Goal: Task Accomplishment & Management: Manage account settings

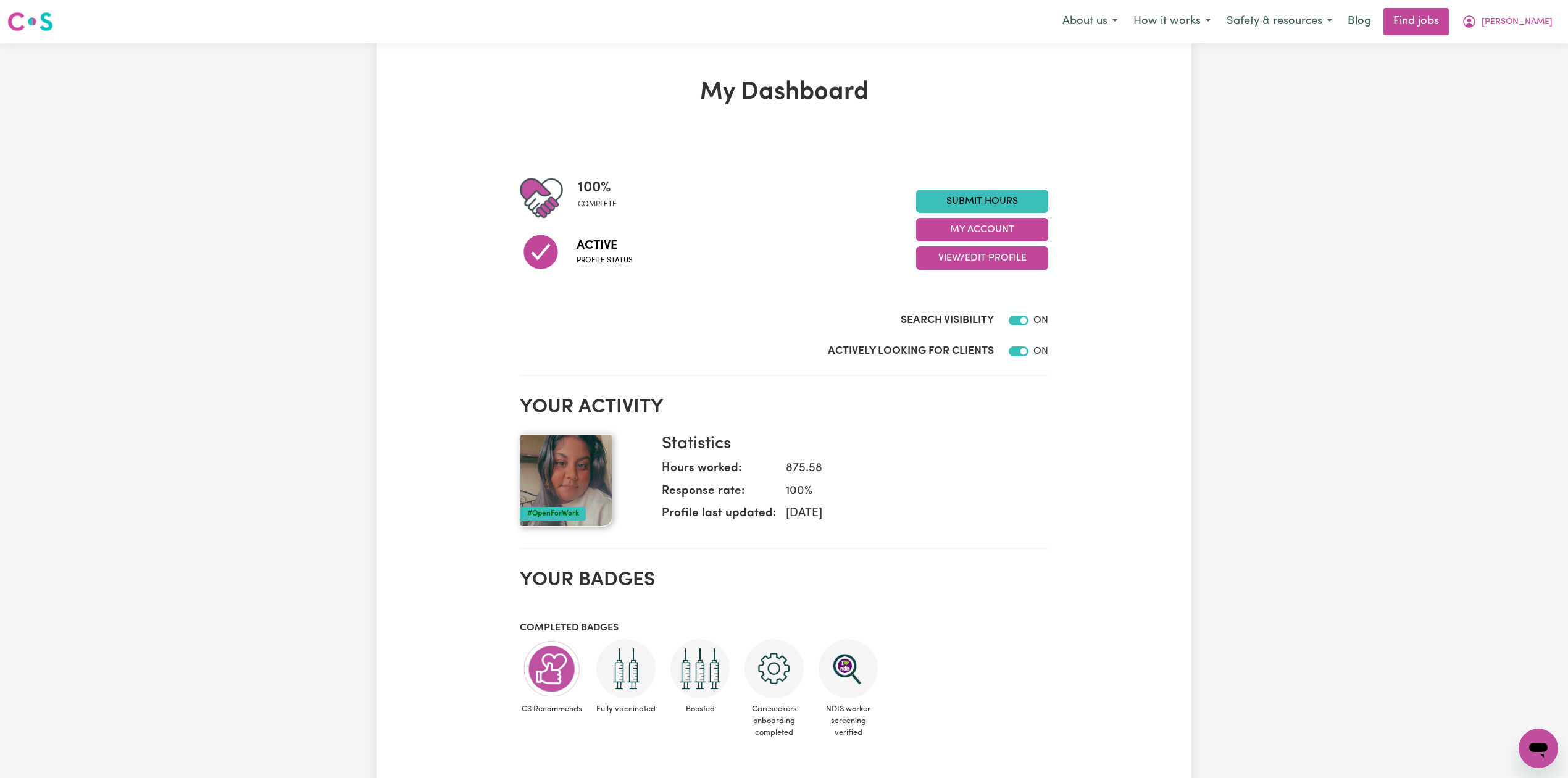
click at [941, 270] on div "100 % complete Active Profile status Submit Hours My Account View/Edit Profile" at bounding box center [784, 229] width 528 height 106
click at [944, 264] on button "View/Edit Profile" at bounding box center [982, 258] width 132 height 24
click at [939, 316] on link "Edit Profile" at bounding box center [974, 313] width 115 height 25
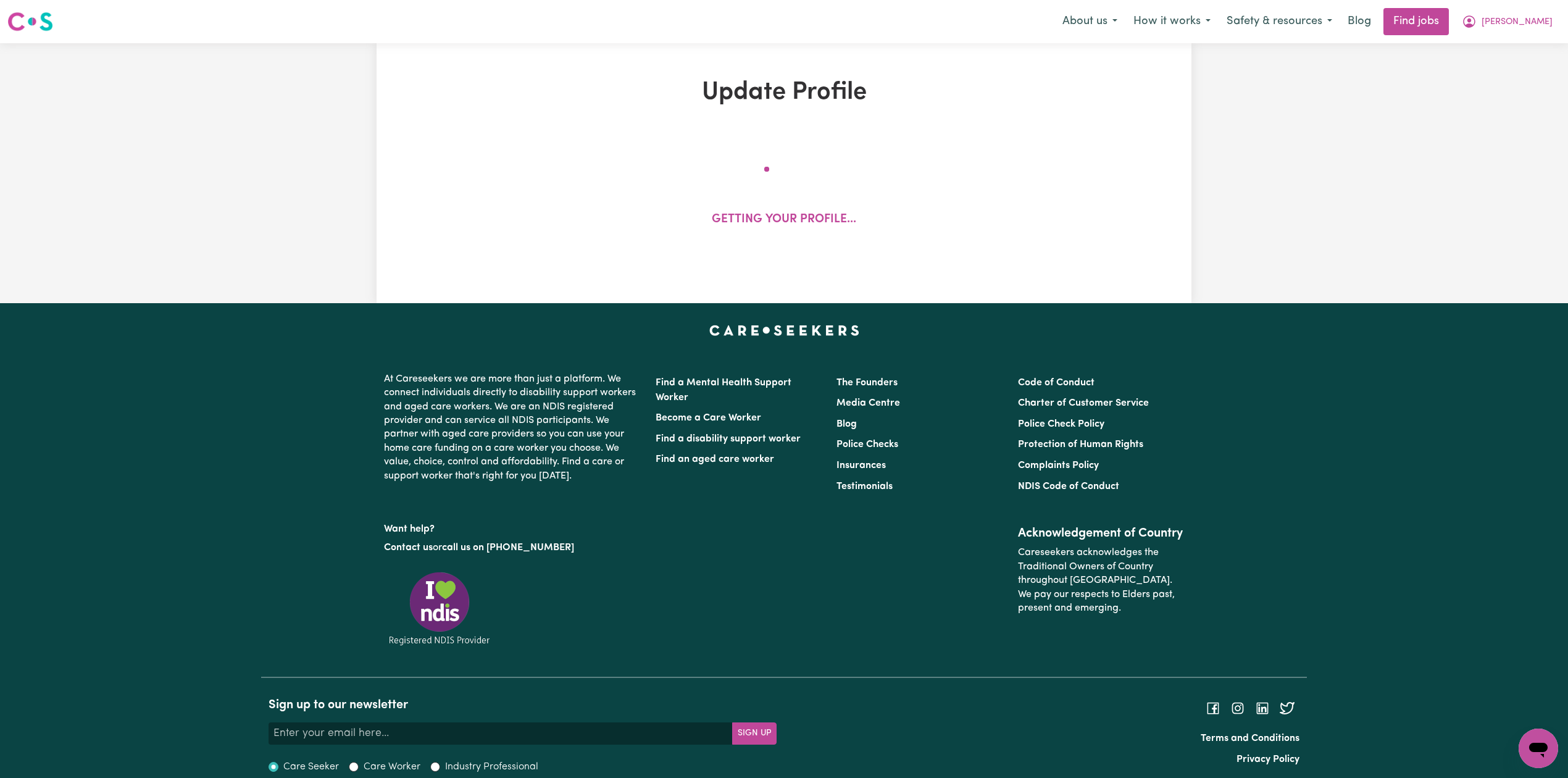
select select "female"
select select "Student Visa"
select select "Studying a healthcare related degree or qualification"
select select "40"
select select "50"
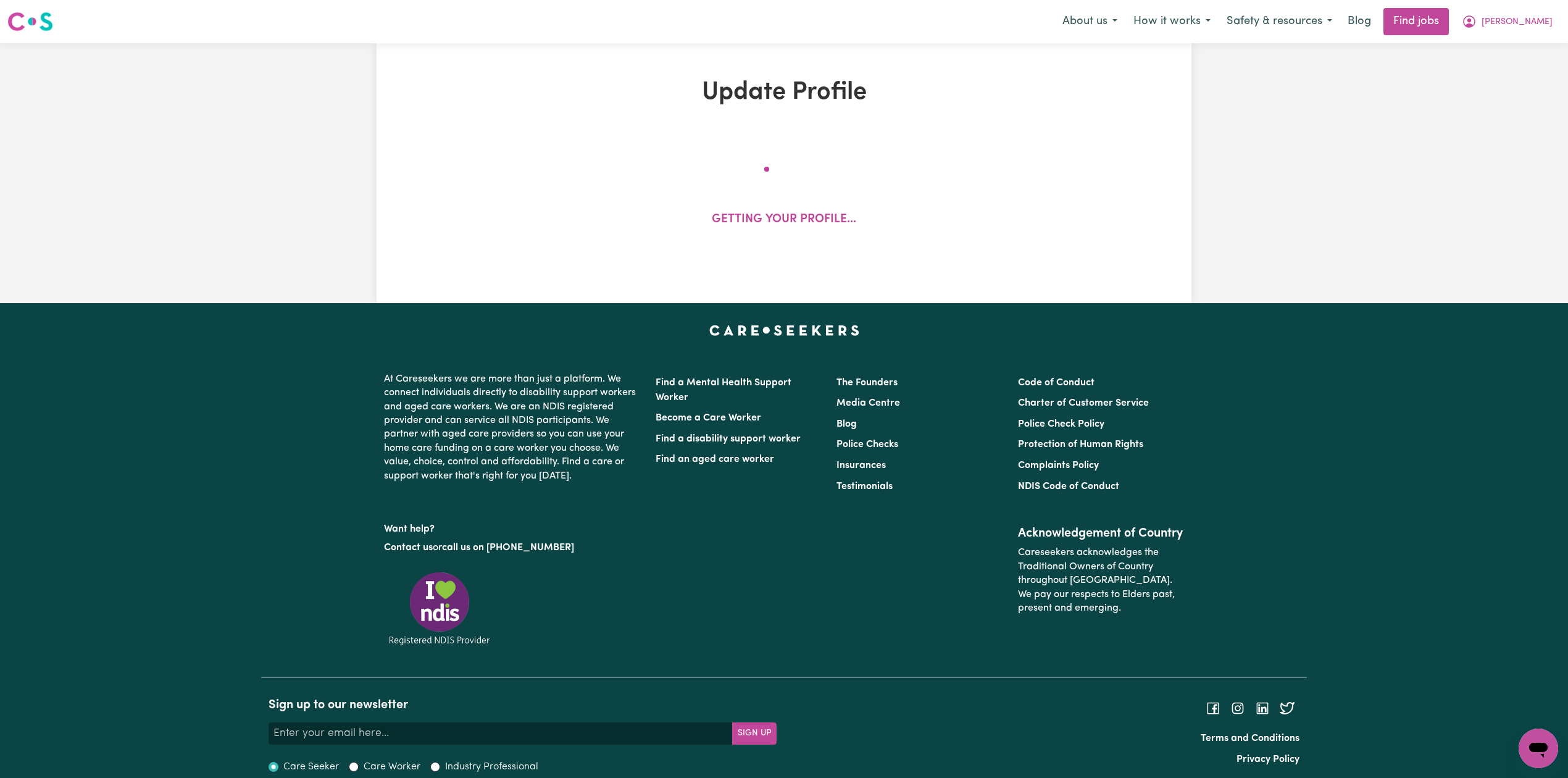
select select "60"
select select "80"
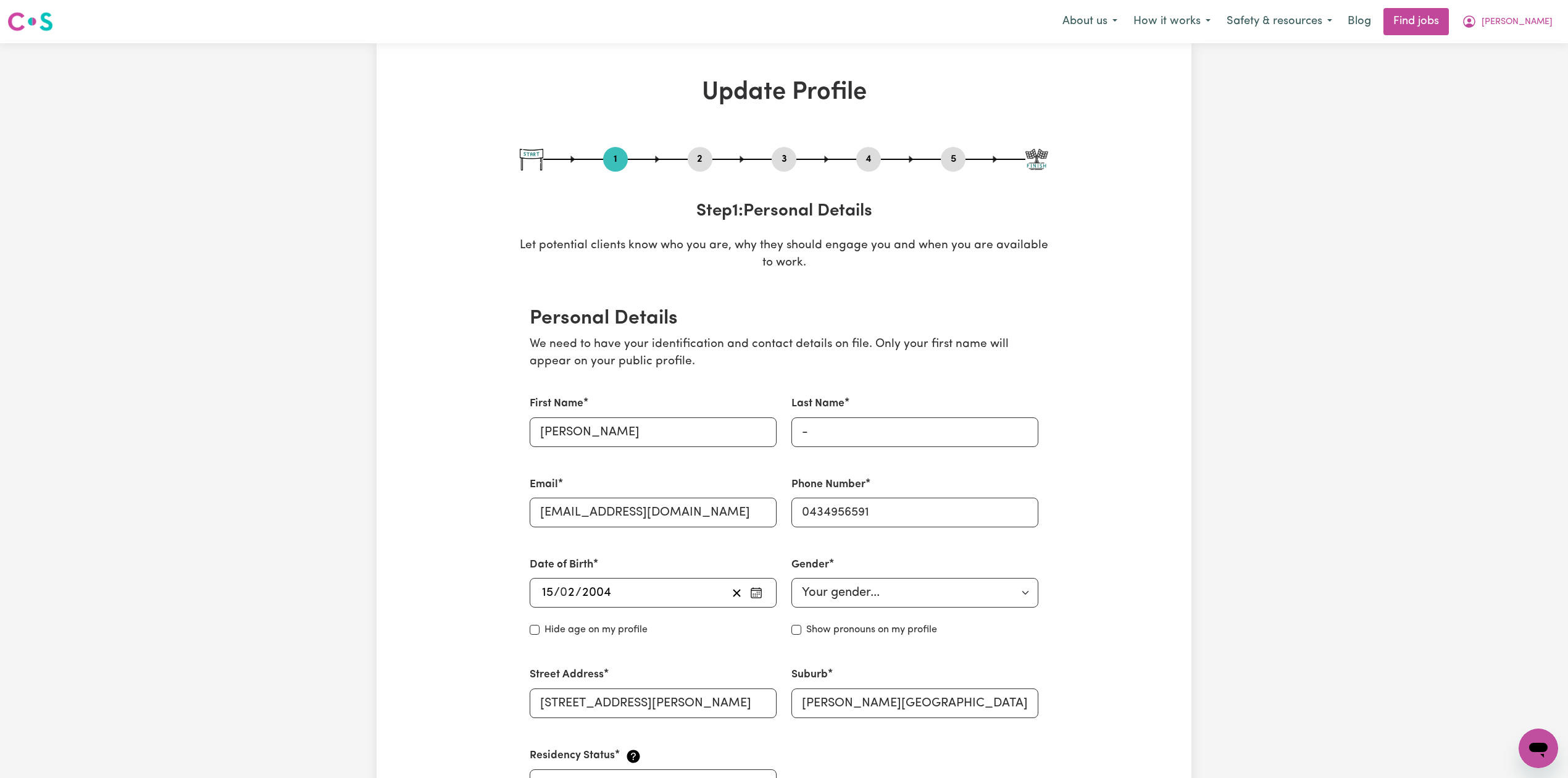
click at [780, 162] on button "3" at bounding box center [783, 160] width 25 height 16
select select "2021"
select select "2022"
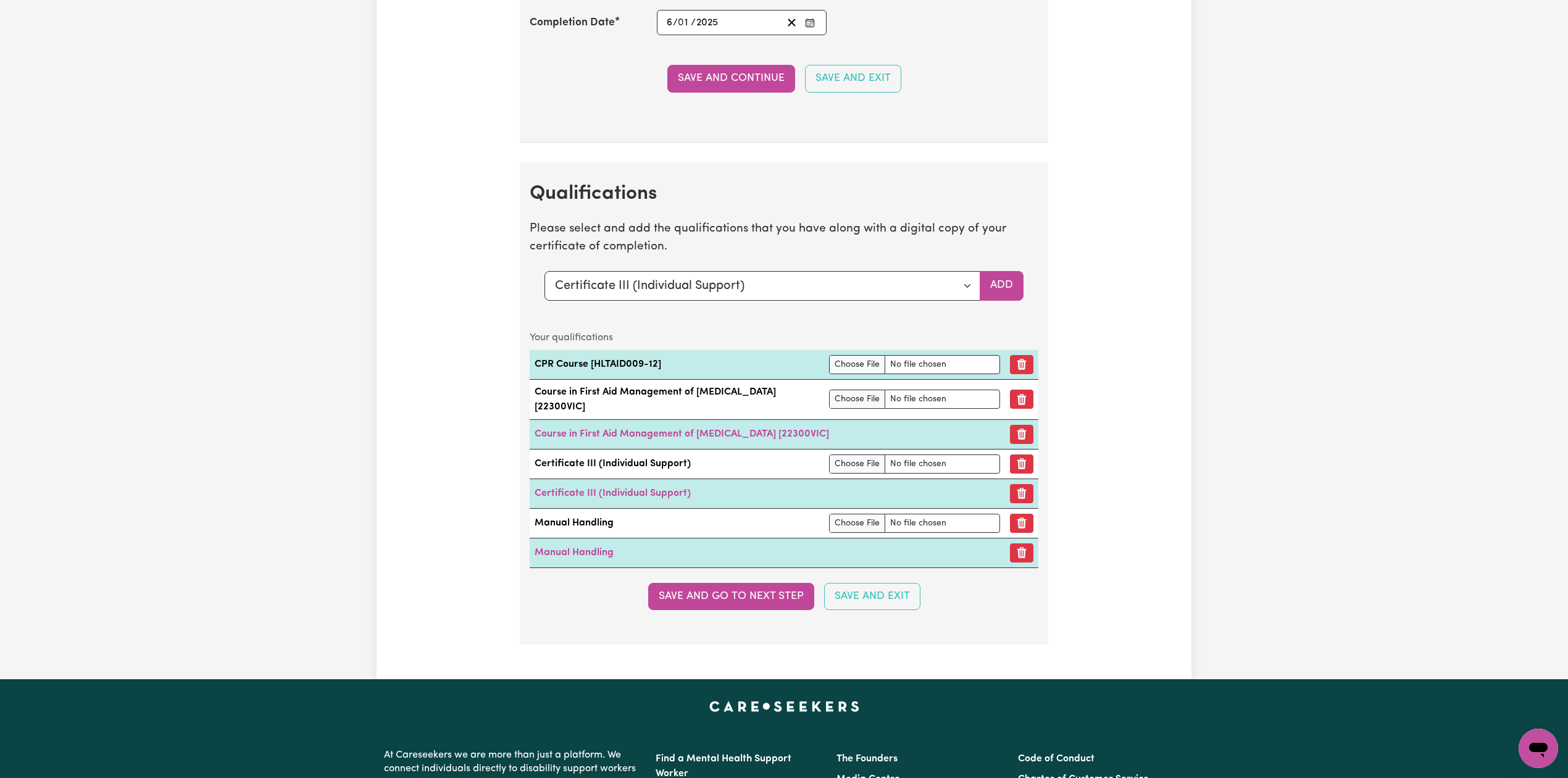
scroll to position [3034, 0]
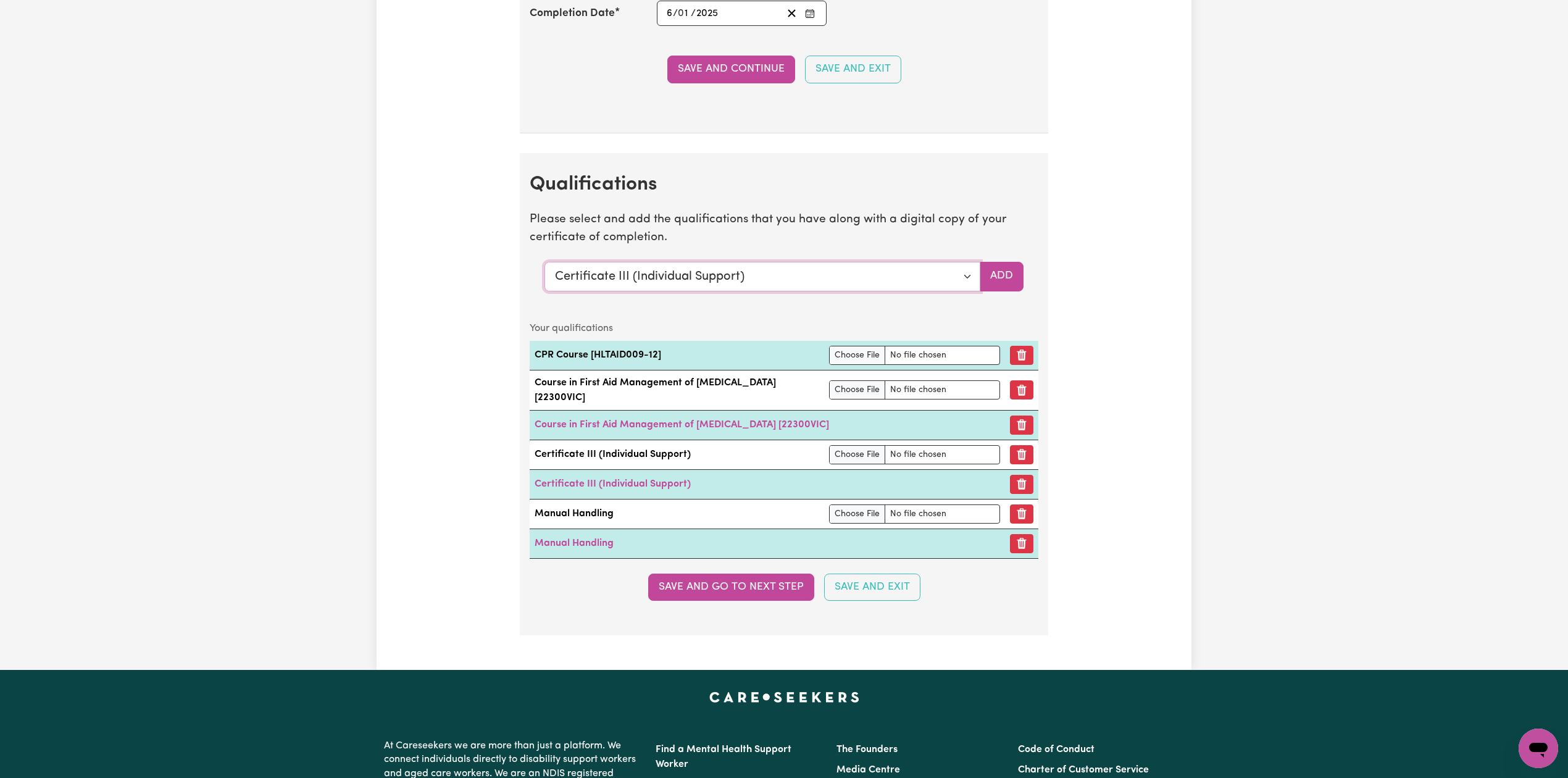
click at [606, 287] on select "Select a qualification to add... Certificate III (Individual Support) Certifica…" at bounding box center [762, 277] width 435 height 30
click at [545, 275] on select "Select a qualification to add... Certificate III (Individual Support) Certifica…" at bounding box center [762, 277] width 435 height 30
click at [1013, 292] on button "Add" at bounding box center [1002, 277] width 43 height 30
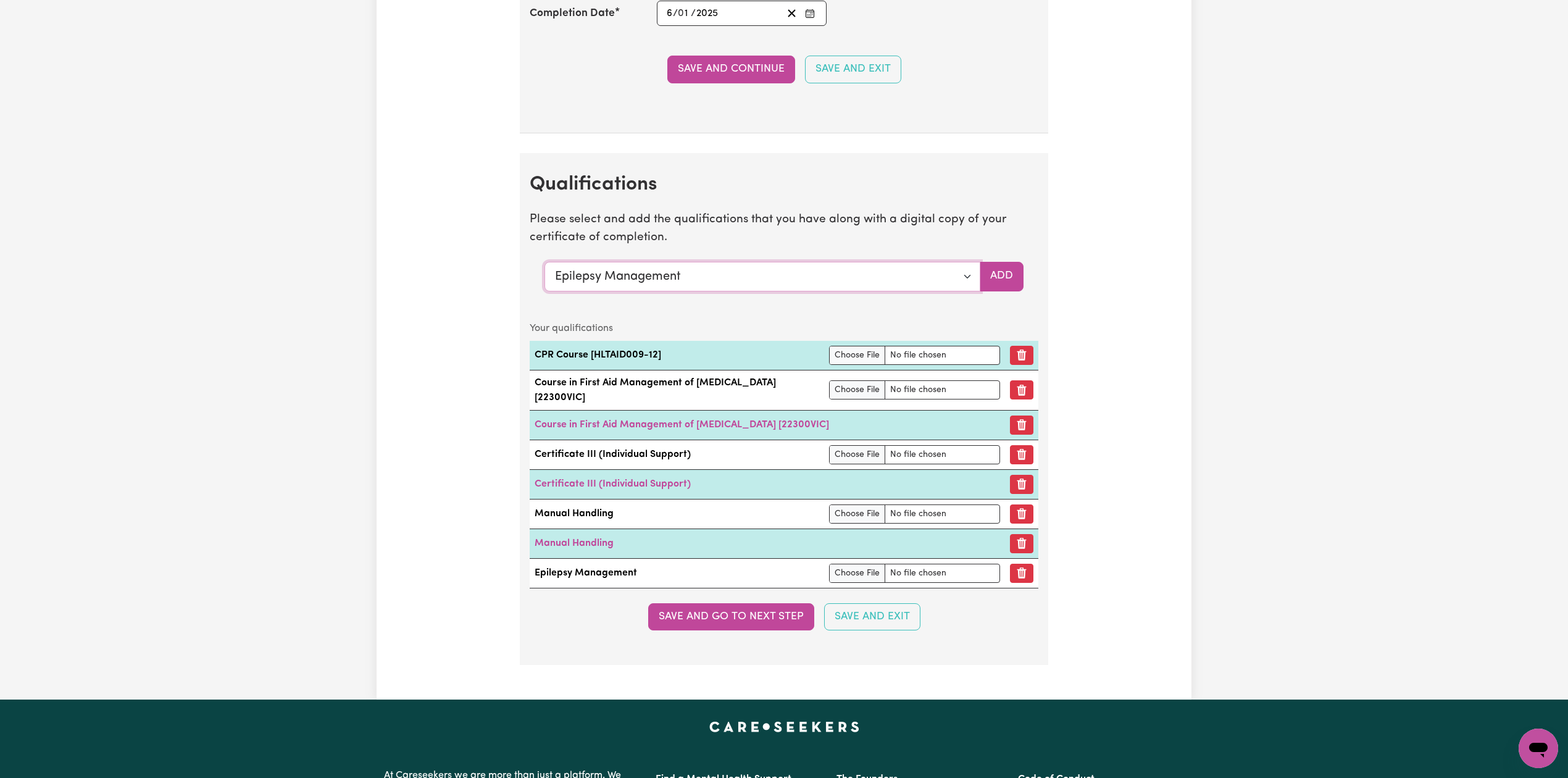
click at [784, 287] on select "Select a qualification to add... Certificate III (Individual Support) Certifica…" at bounding box center [762, 277] width 435 height 30
select select "Assist clients with medication [HLTHPS006]"
click at [545, 275] on select "Select a qualification to add... Certificate III (Individual Support) Certifica…" at bounding box center [762, 277] width 435 height 30
click at [993, 284] on button "Add" at bounding box center [1002, 277] width 43 height 30
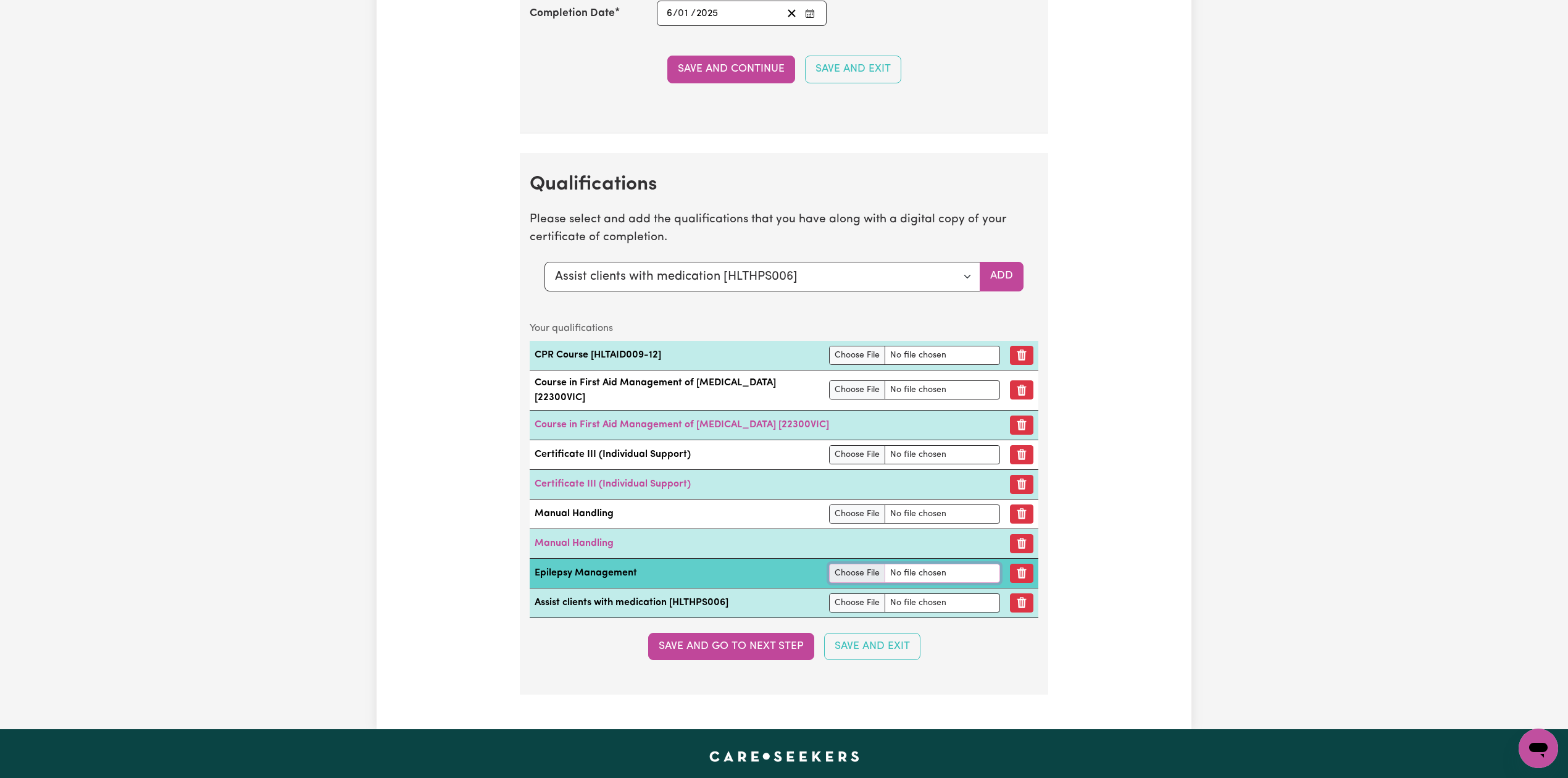
click at [834, 583] on input "file" at bounding box center [915, 572] width 171 height 19
type input "C:\fakepath\Arpanpreet - Epilepsy Essentials.png"
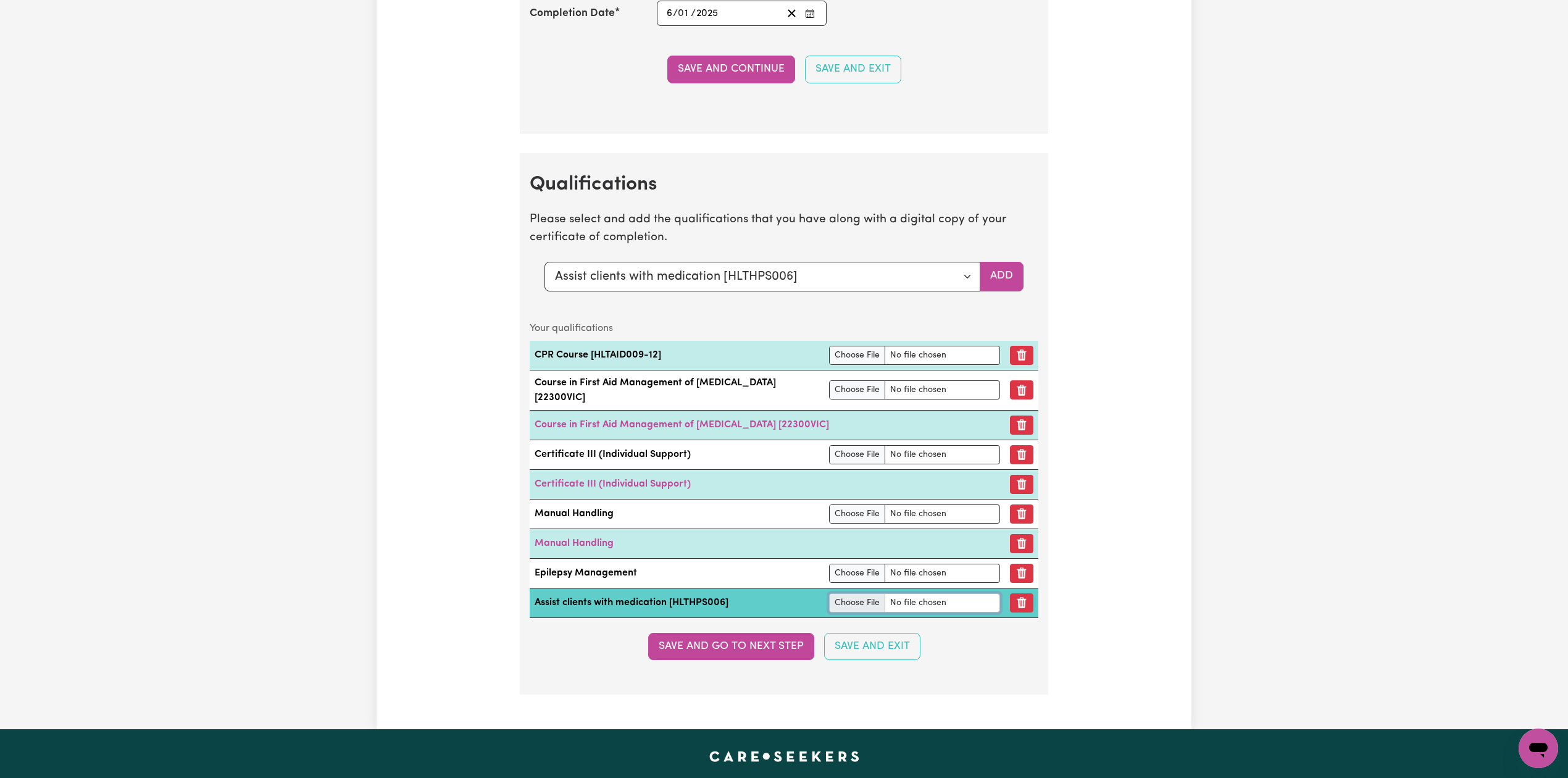
click at [844, 613] on input "file" at bounding box center [915, 602] width 171 height 19
type input "C:\fakepath\Arpanpreet - Assist with Medication.pdf"
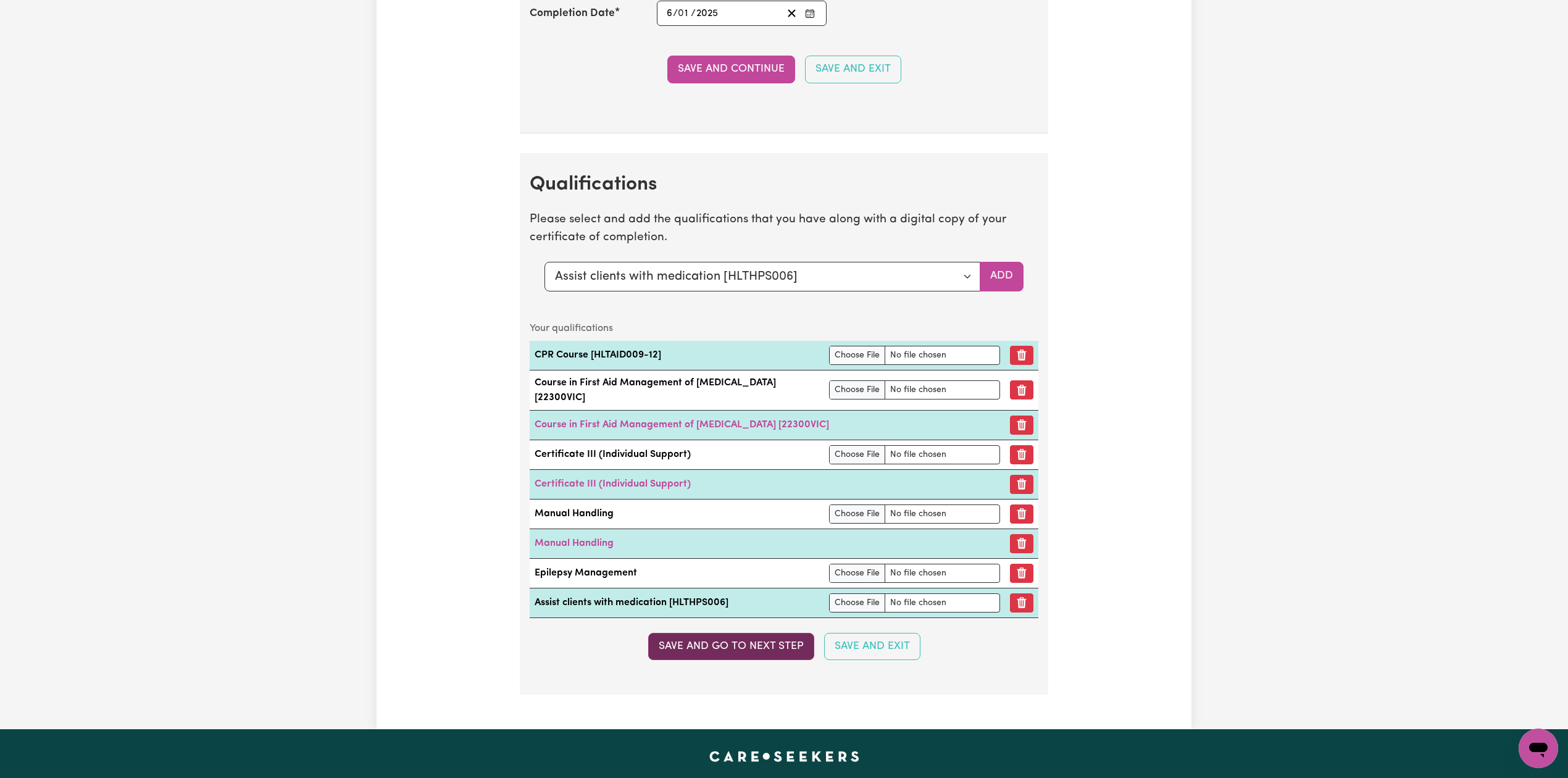
click at [721, 657] on button "Save and go to next step" at bounding box center [731, 646] width 166 height 28
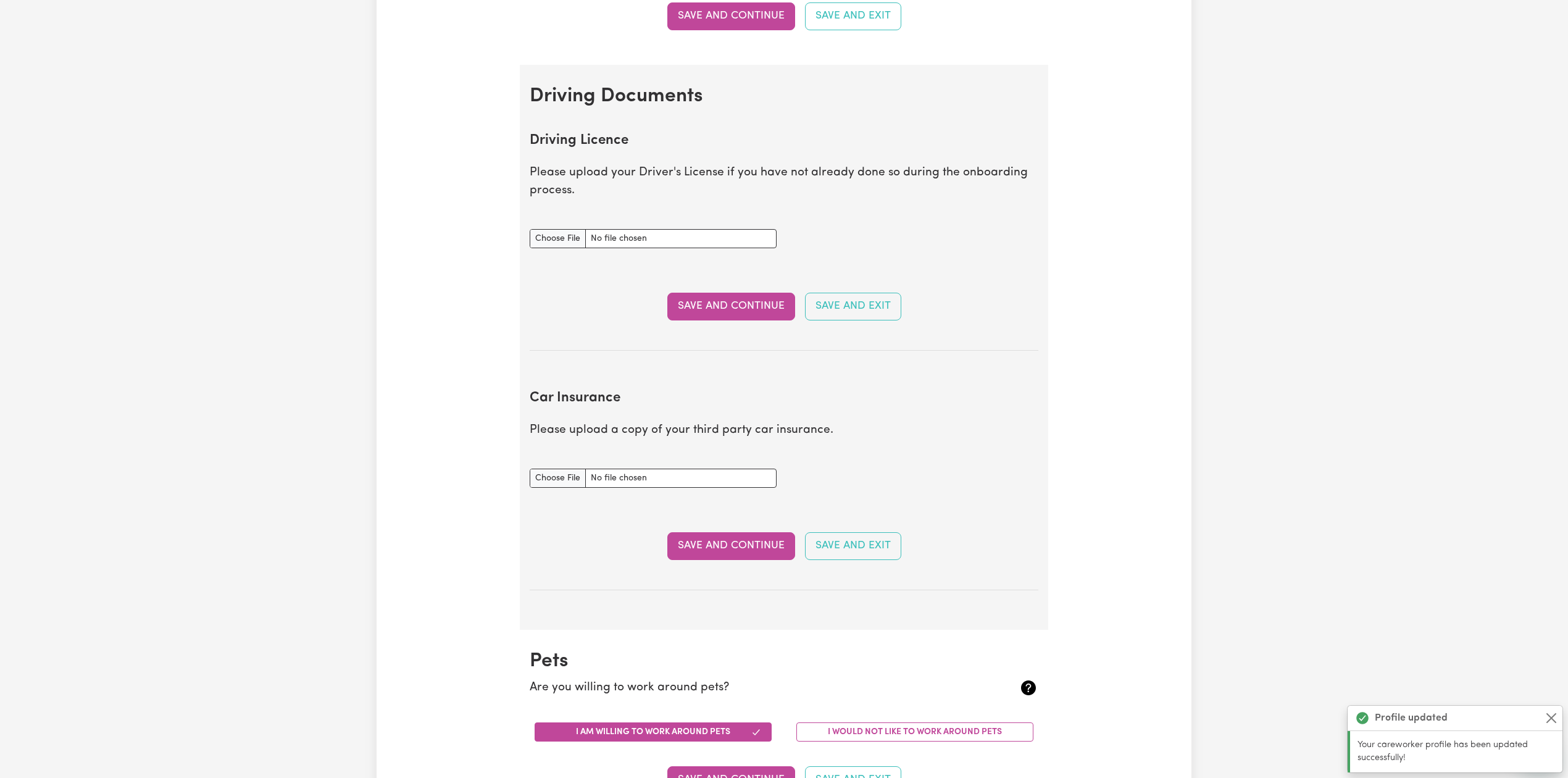
scroll to position [0, 0]
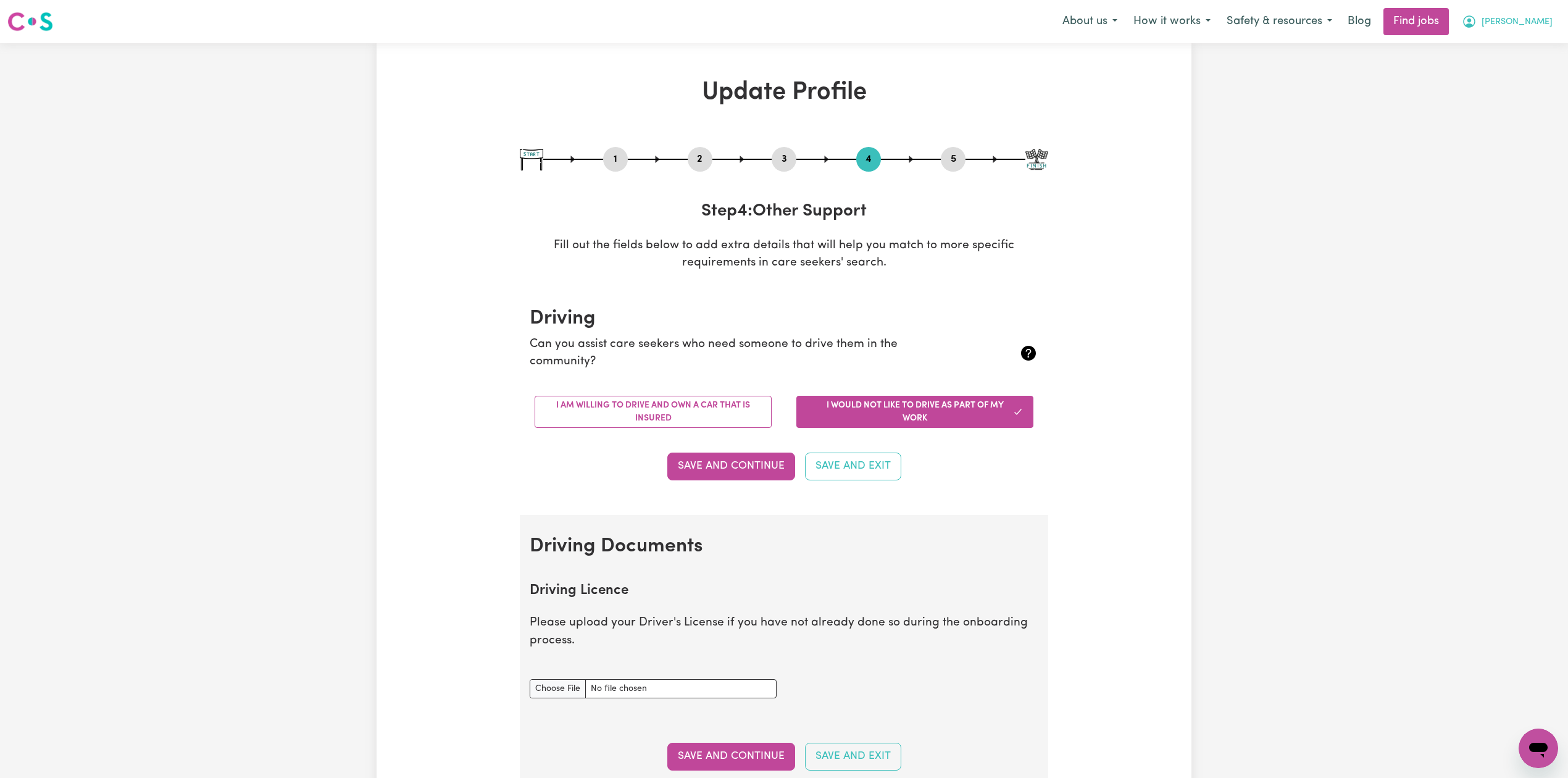
click at [1519, 16] on span "Arpanpreet" at bounding box center [1517, 23] width 71 height 14
click at [1506, 92] on link "Logout" at bounding box center [1511, 95] width 98 height 24
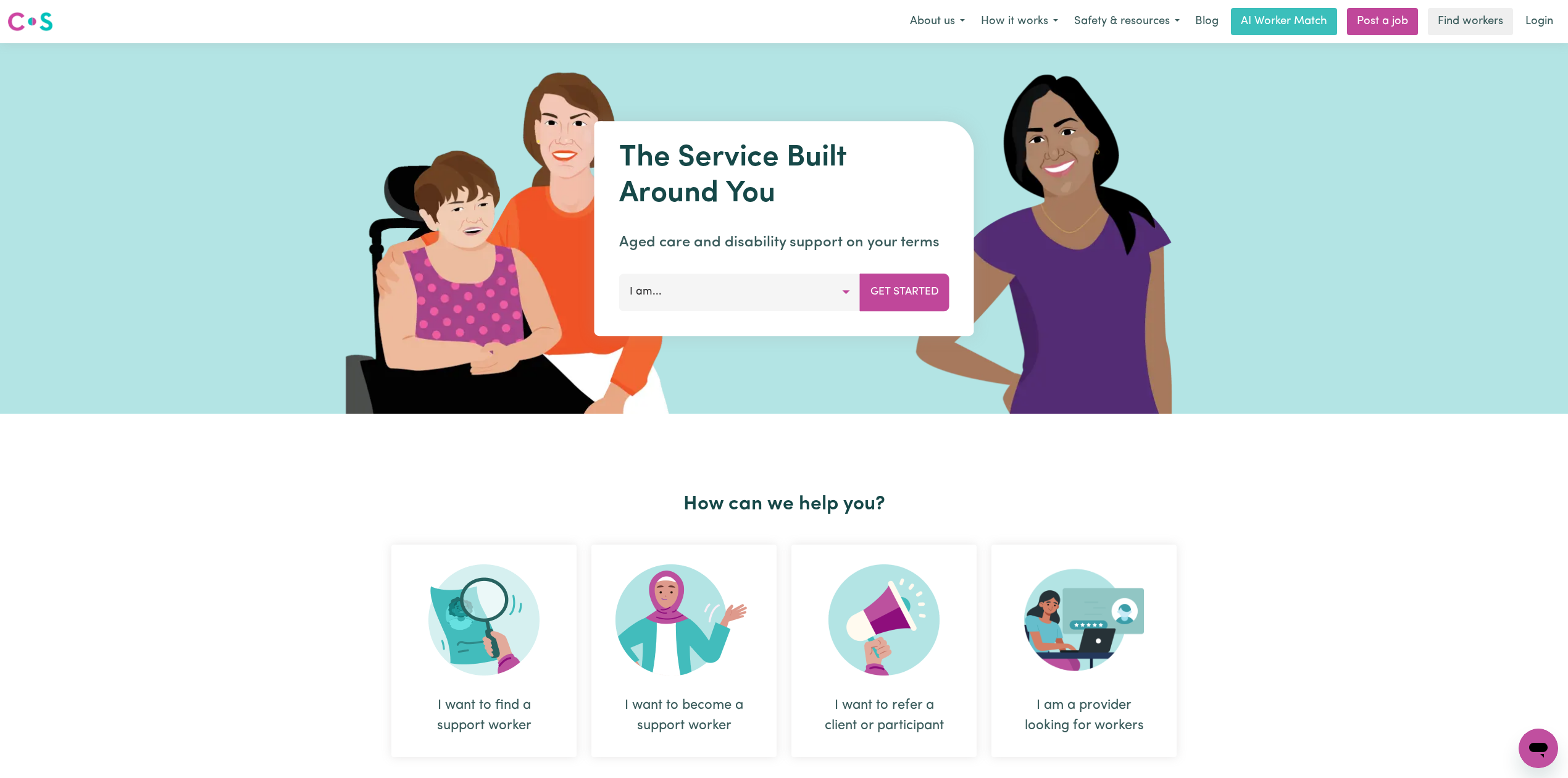
click at [1561, 15] on div "Menu About us How it works Safety & resources Blog AI Worker Match Post a job F…" at bounding box center [784, 22] width 1568 height 29
click at [1548, 18] on link "Login" at bounding box center [1538, 22] width 42 height 28
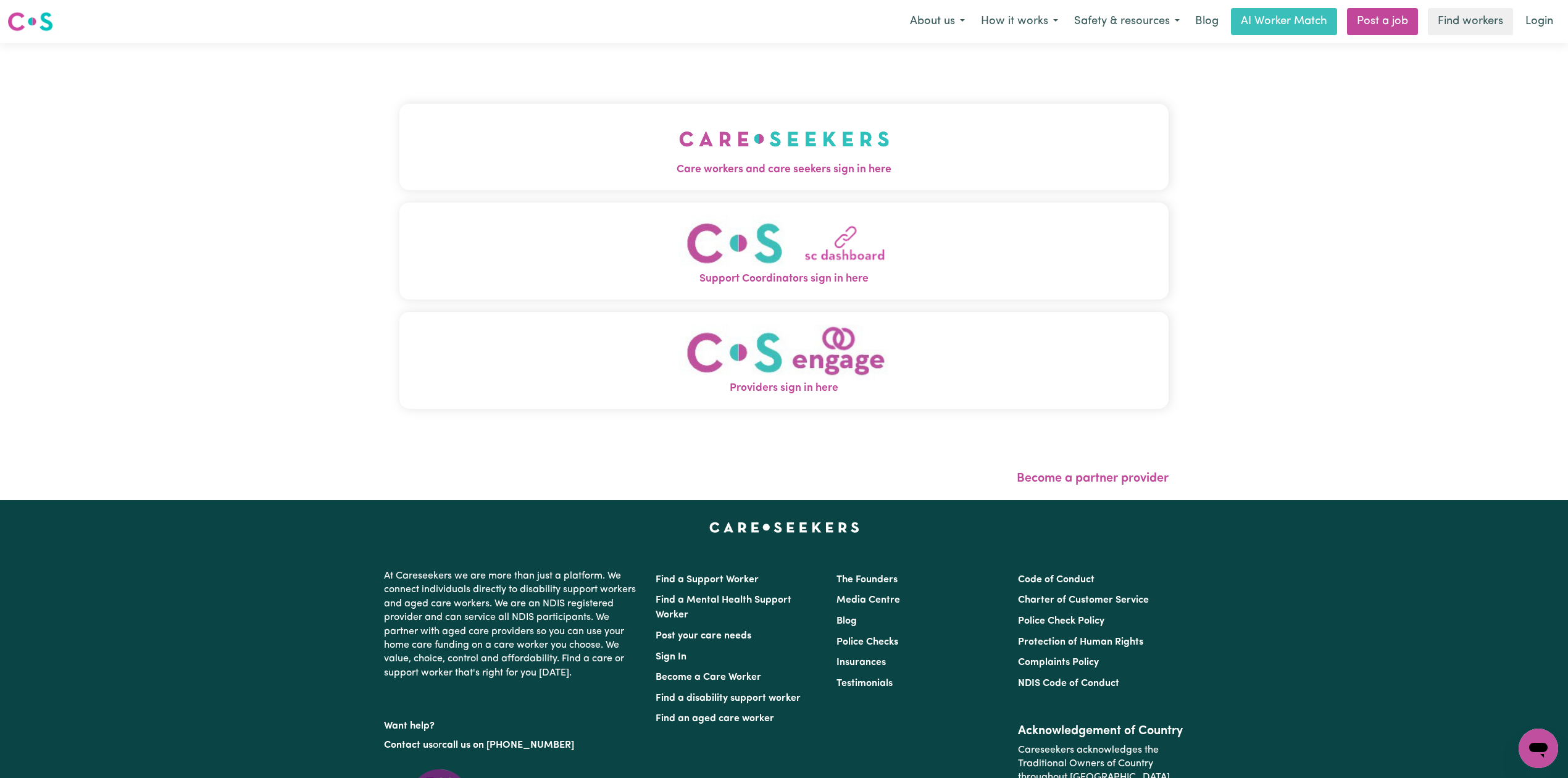
click at [519, 180] on button "Care workers and care seekers sign in here" at bounding box center [783, 147] width 769 height 87
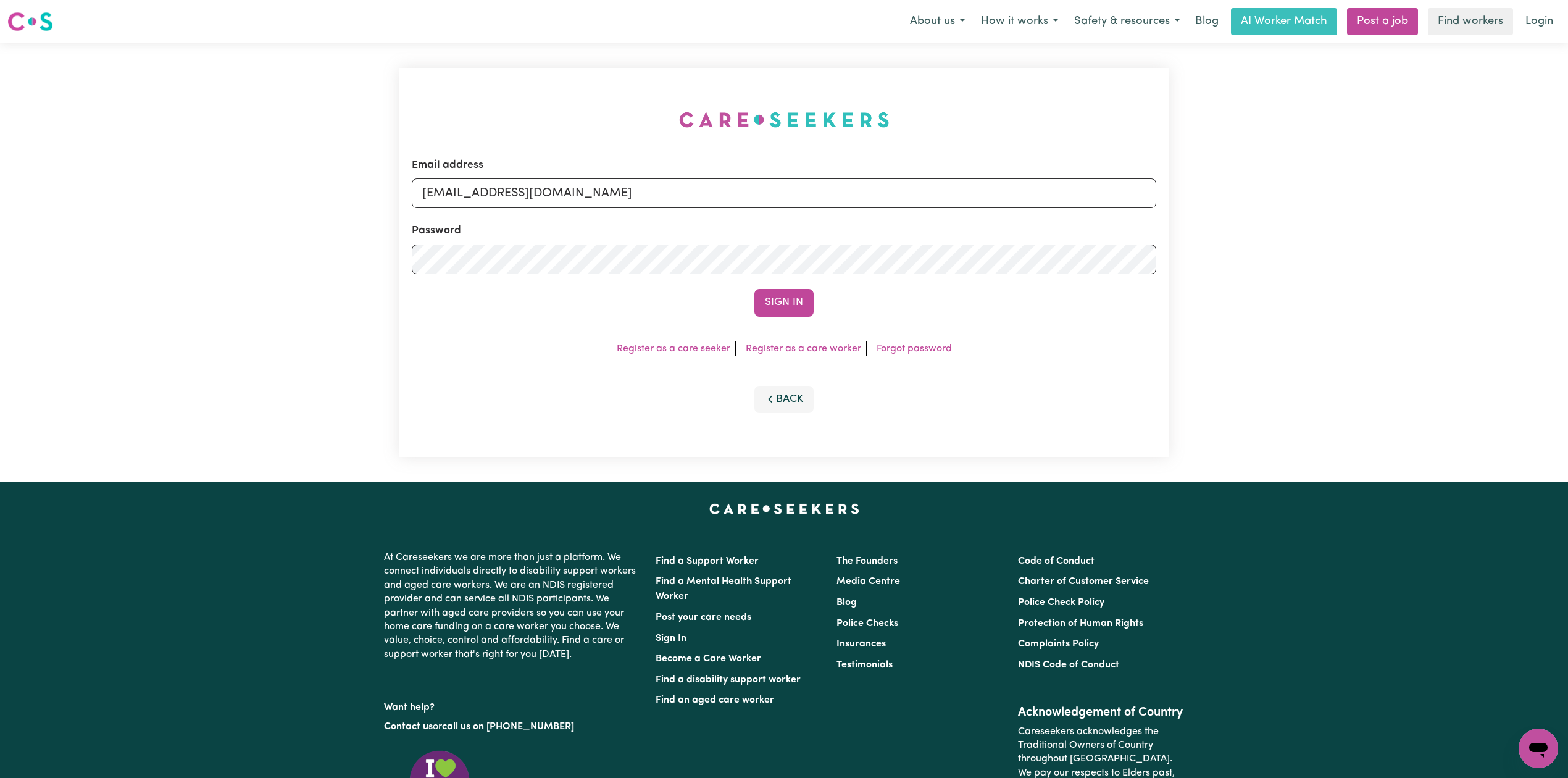
click at [644, 213] on form "Email address onboardingcs@careseekers.com.au Password Sign In" at bounding box center [784, 237] width 745 height 160
click at [561, 186] on input "onboardingcs@careseekers.com.au" at bounding box center [784, 193] width 745 height 30
drag, startPoint x: 487, startPoint y: 200, endPoint x: 830, endPoint y: 284, distance: 353.1
click at [897, 234] on form "Email address Superuser~jepletingnaum23@yahoo.com Password Sign In" at bounding box center [784, 237] width 745 height 160
type input "Superuser~kmeet49@gmail.com"
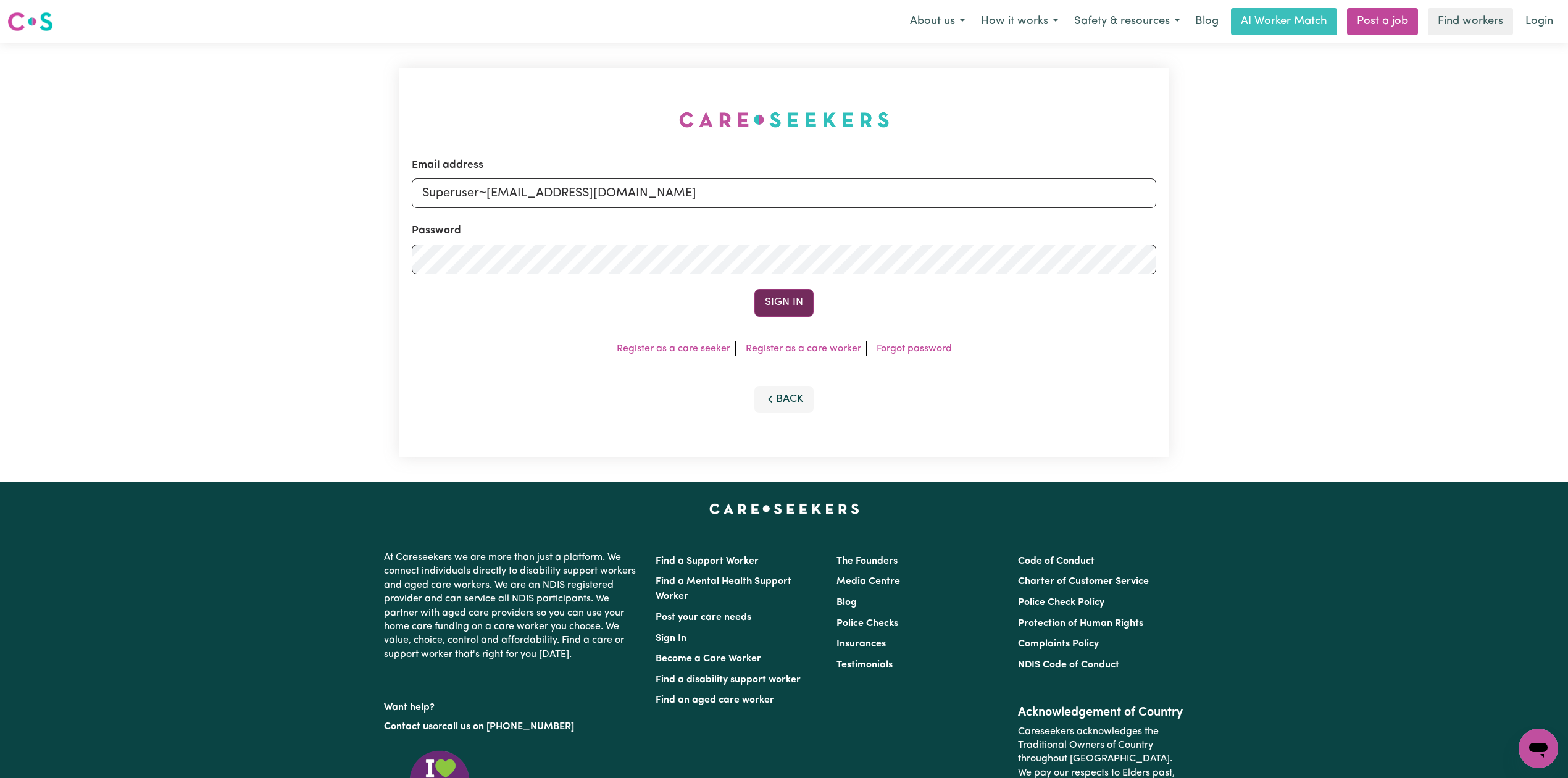
click at [761, 289] on button "Sign In" at bounding box center [784, 302] width 59 height 28
click at [771, 301] on div "Sign In" at bounding box center [784, 302] width 745 height 28
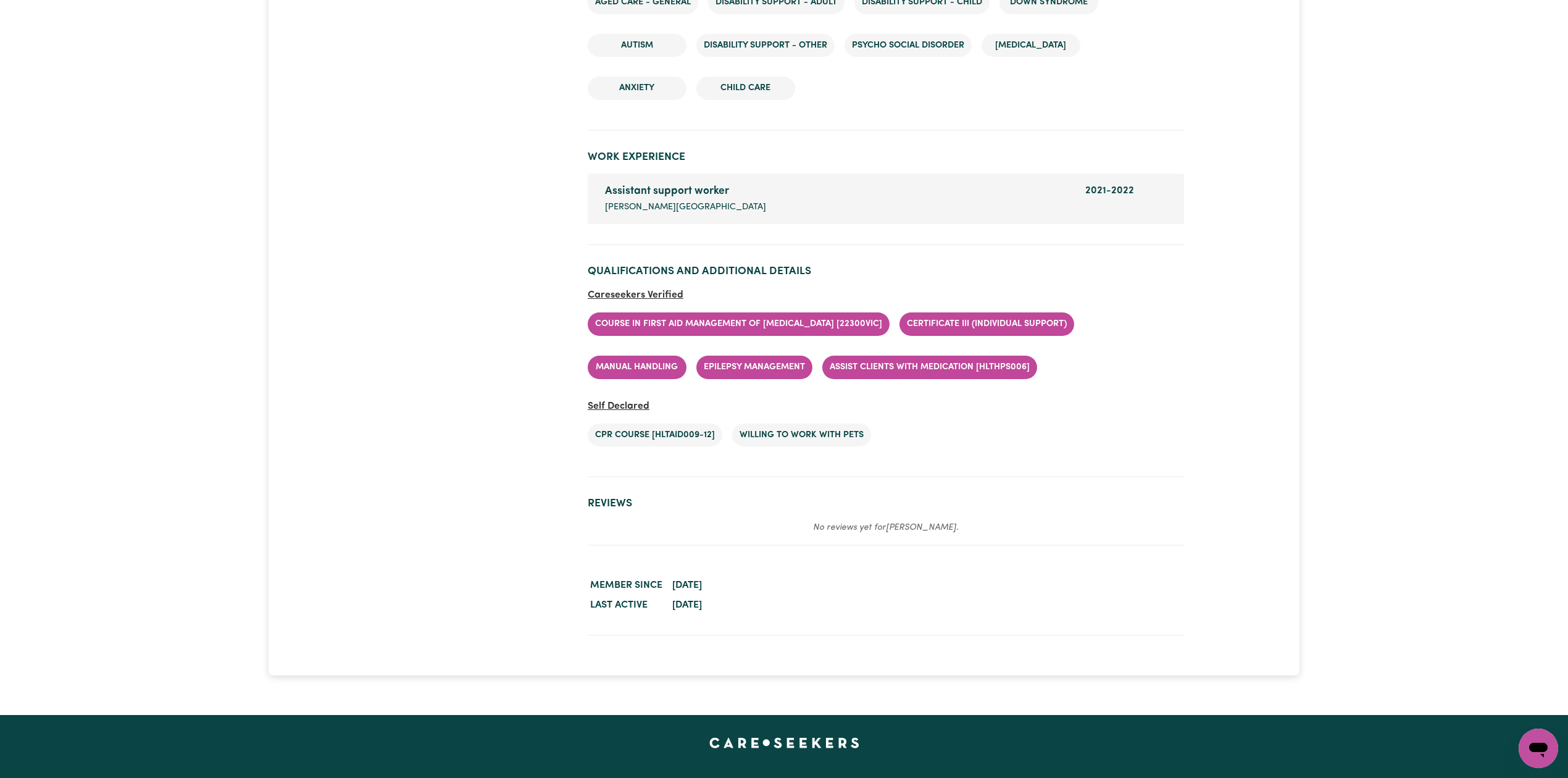
scroll to position [1684, 0]
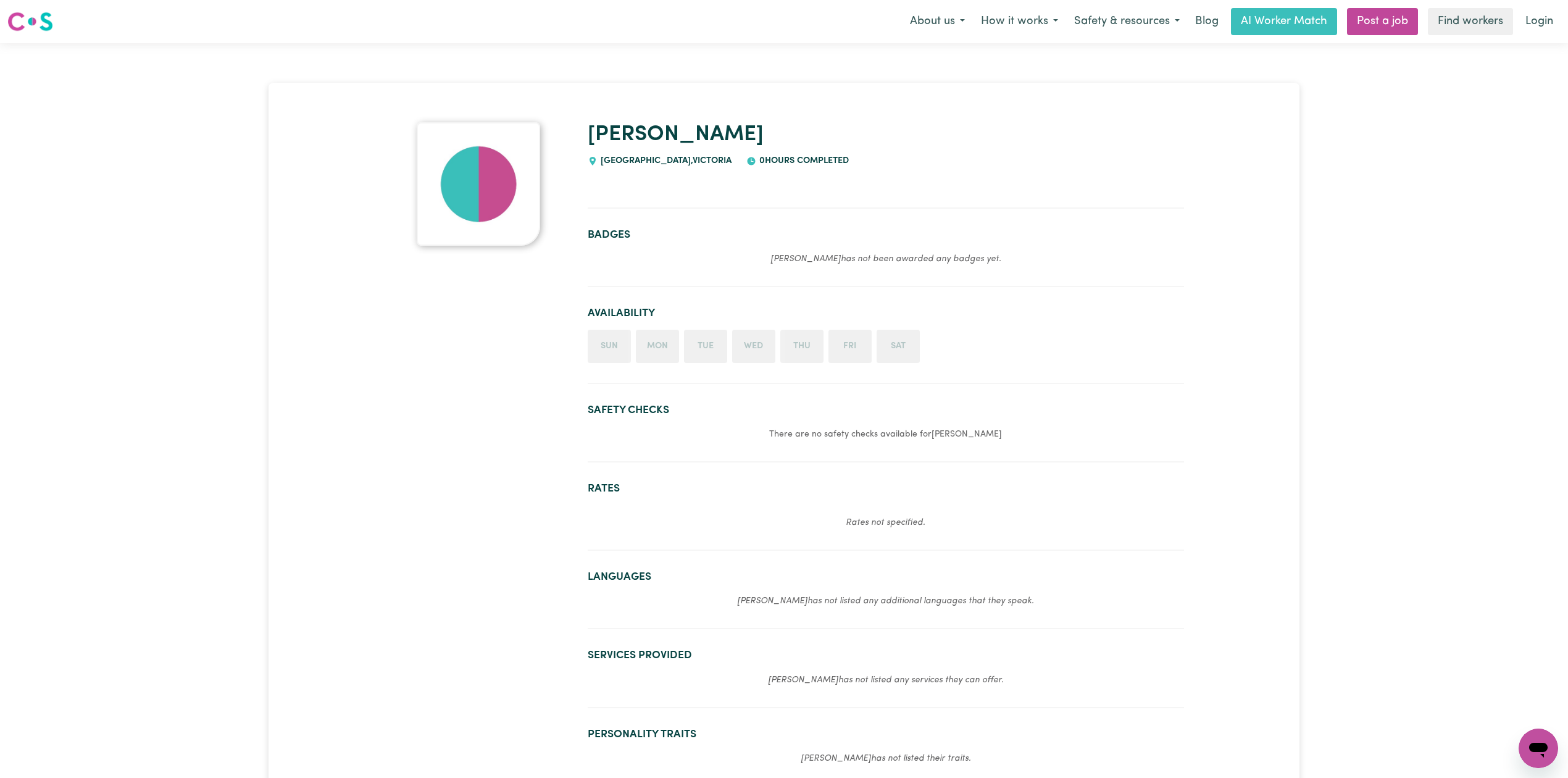
click at [1343, 267] on div "[PERSON_NAME] KENSINGTON , [GEOGRAPHIC_DATA] 0 hours completed Badges [PERSON_N…" at bounding box center [784, 681] width 1568 height 1274
